Goal: Check status: Check status

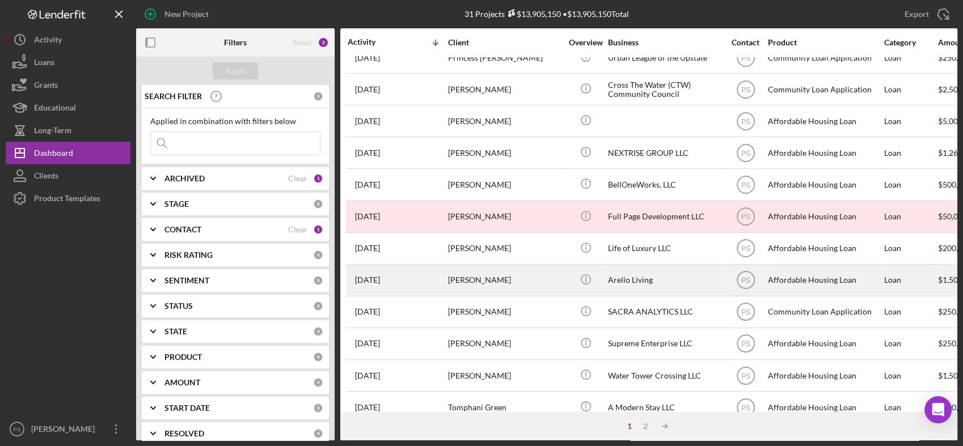
scroll to position [210, 0]
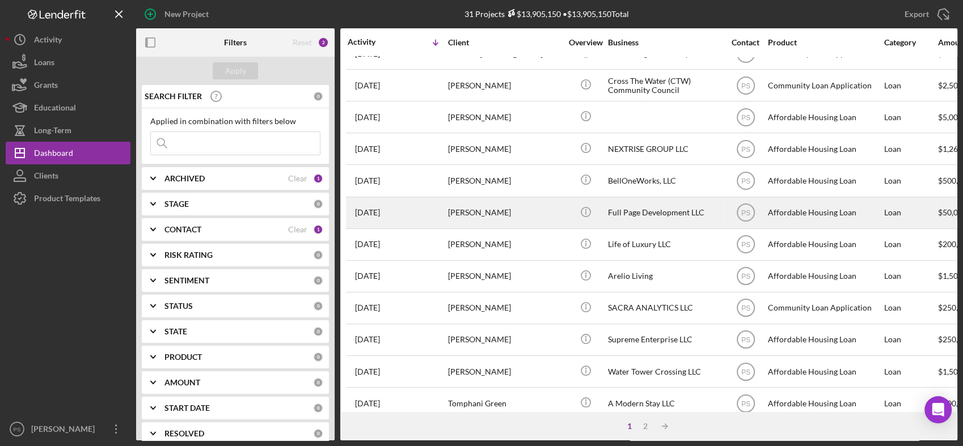
click at [518, 207] on div "[PERSON_NAME]" at bounding box center [504, 213] width 113 height 30
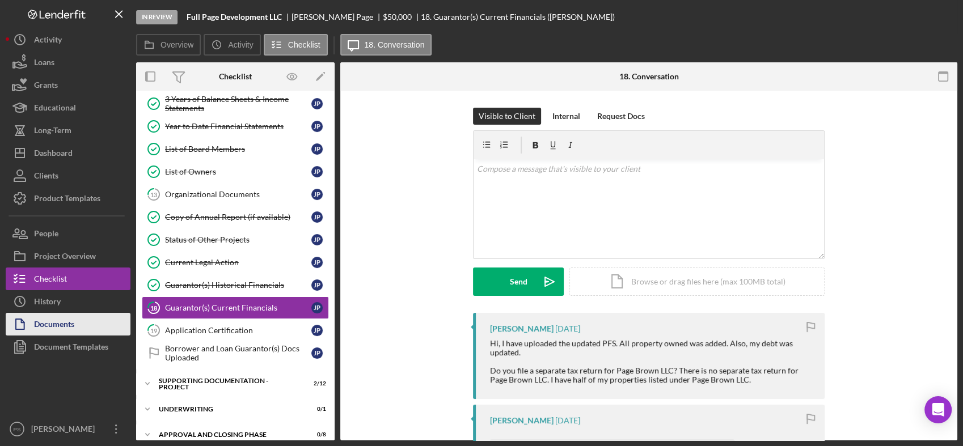
scroll to position [84, 0]
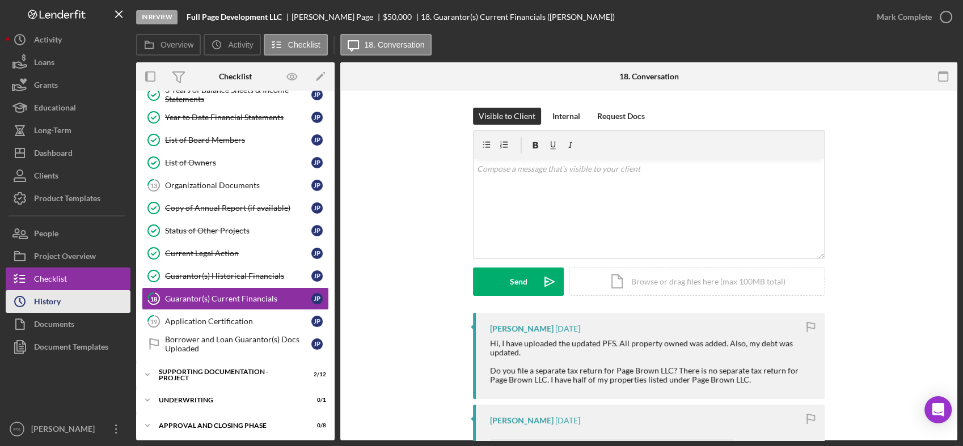
click at [70, 306] on button "Icon/History History" at bounding box center [68, 301] width 125 height 23
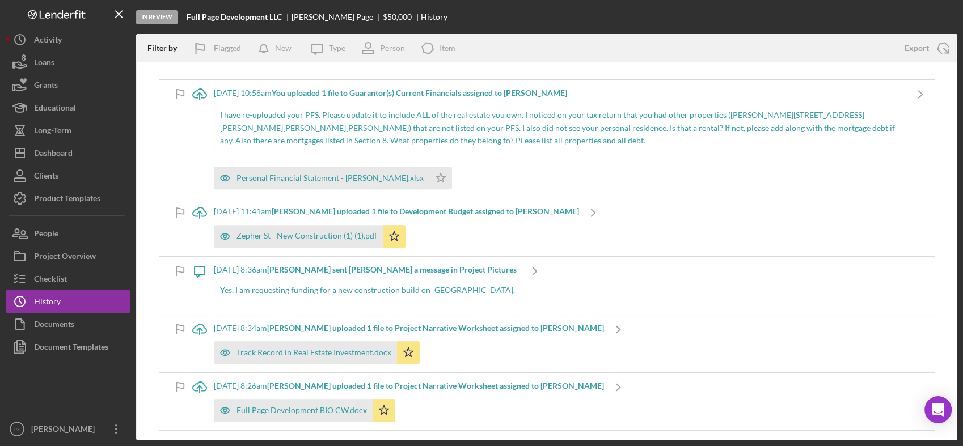
scroll to position [546, 0]
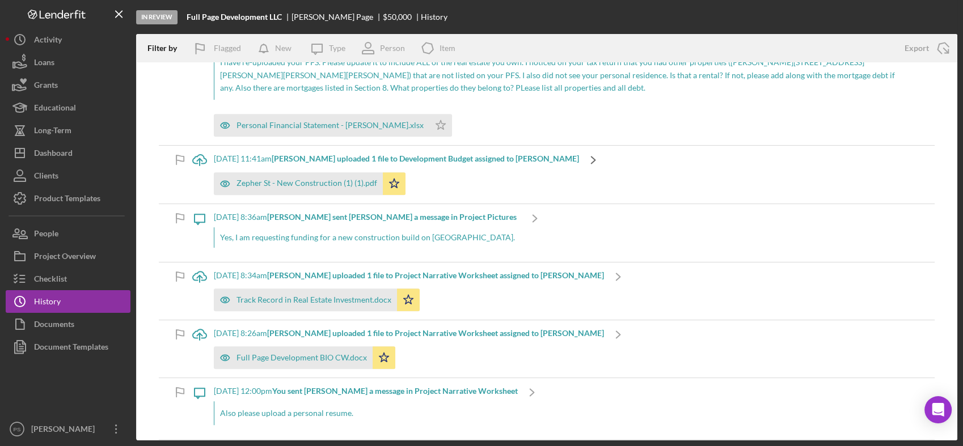
click at [581, 162] on icon "Icon/Navigate" at bounding box center [593, 160] width 28 height 28
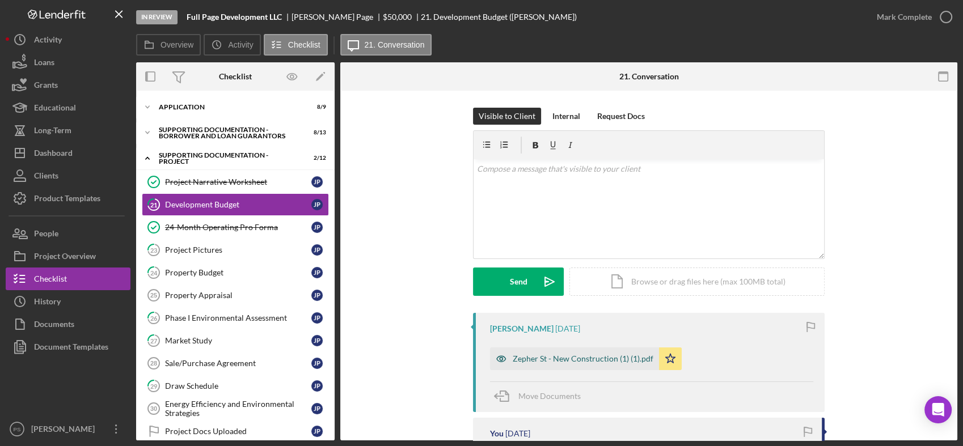
click at [577, 358] on div "Zepher St - New Construction (1) (1).pdf" at bounding box center [583, 358] width 141 height 9
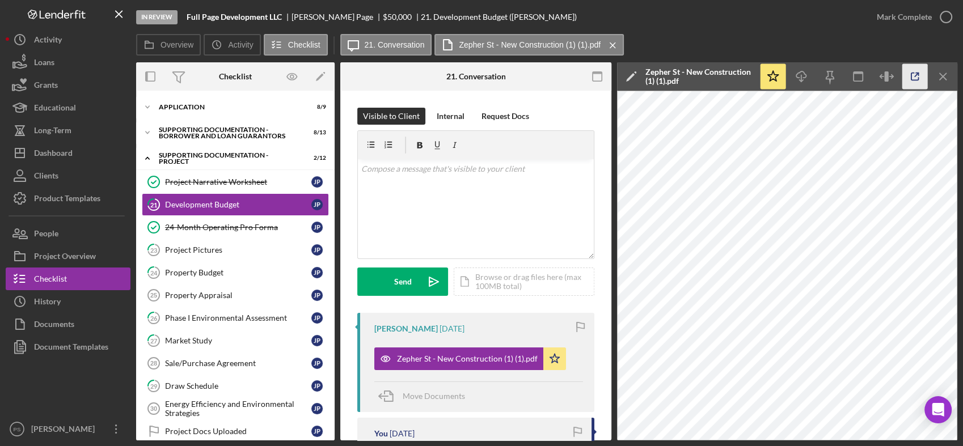
click at [910, 74] on icon "button" at bounding box center [915, 77] width 26 height 26
